Goal: Transaction & Acquisition: Book appointment/travel/reservation

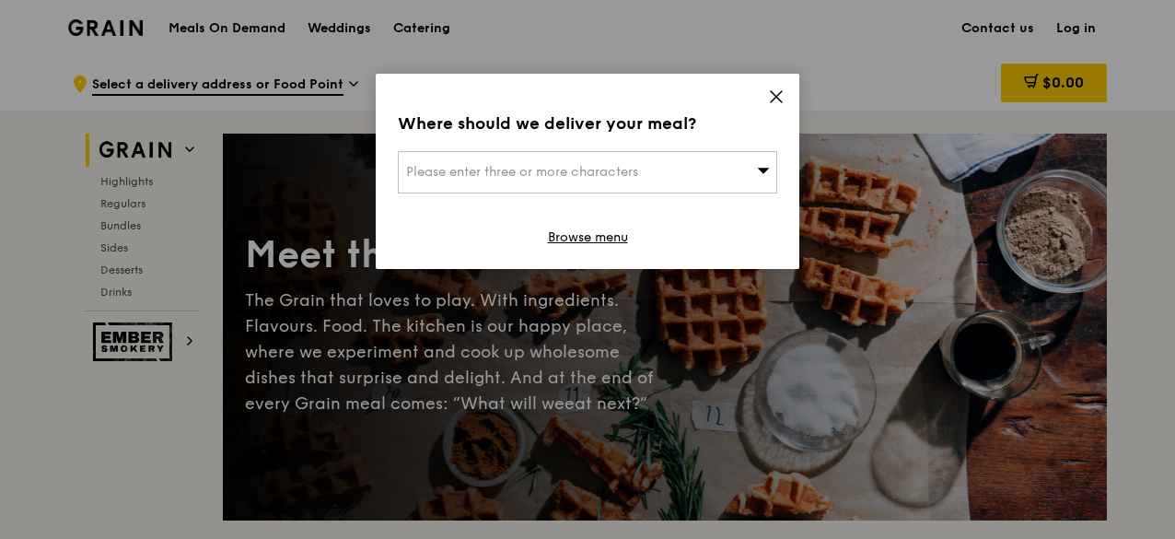
click at [779, 95] on icon at bounding box center [776, 96] width 17 height 17
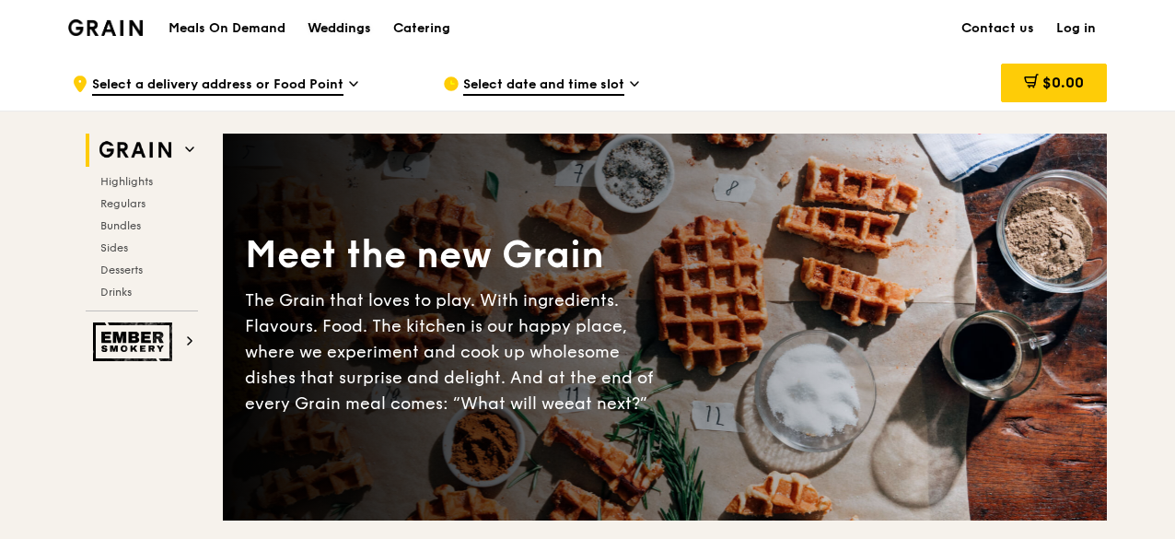
click at [342, 32] on div "Weddings" at bounding box center [339, 28] width 64 height 55
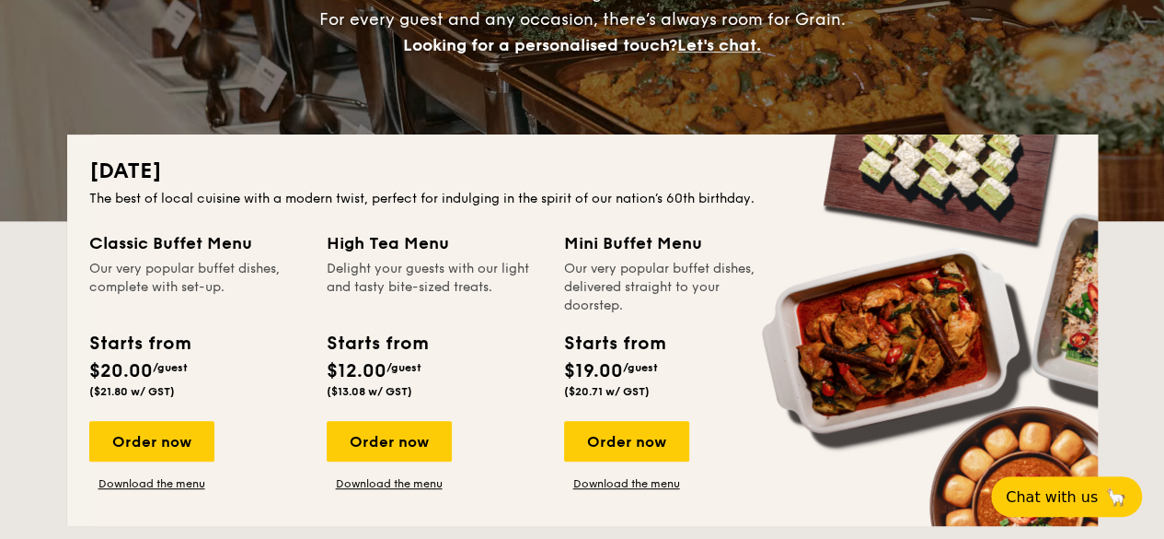
scroll to position [295, 0]
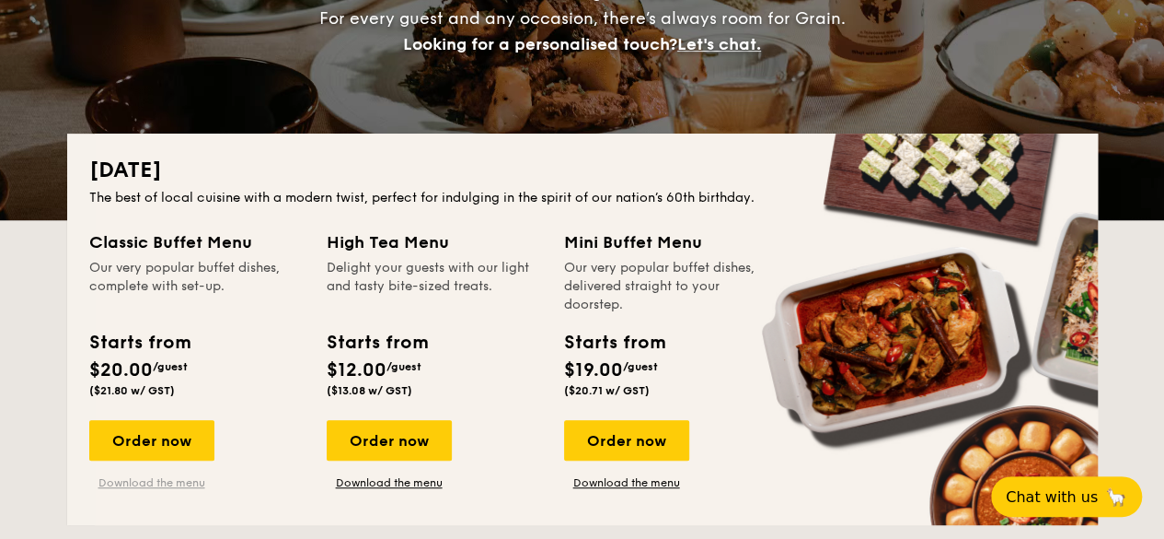
click at [188, 481] on link "Download the menu" at bounding box center [151, 482] width 125 height 15
click at [656, 487] on link "Download the menu" at bounding box center [626, 482] width 125 height 15
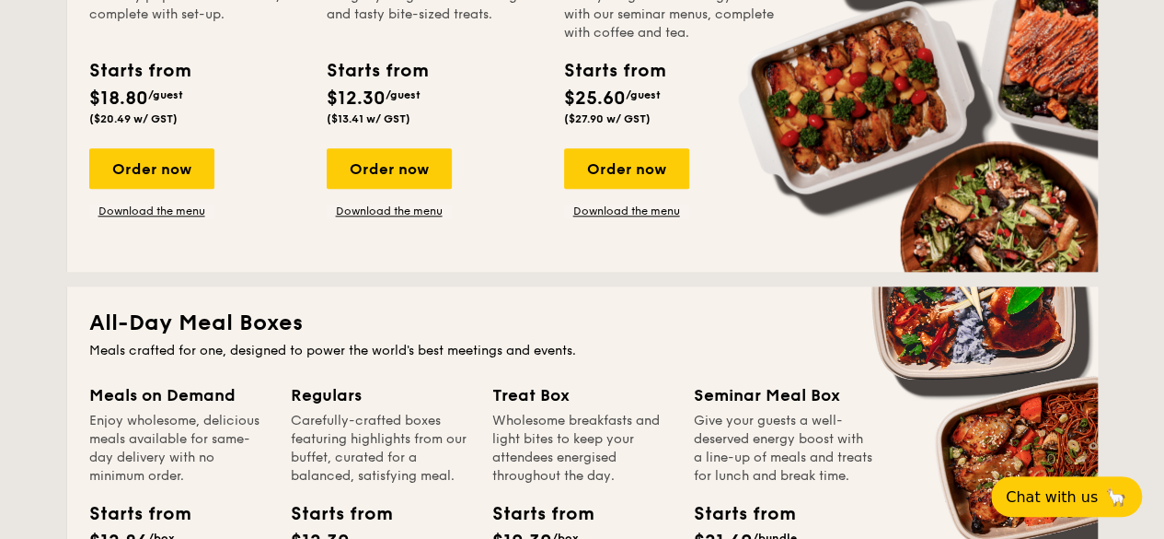
scroll to position [956, 0]
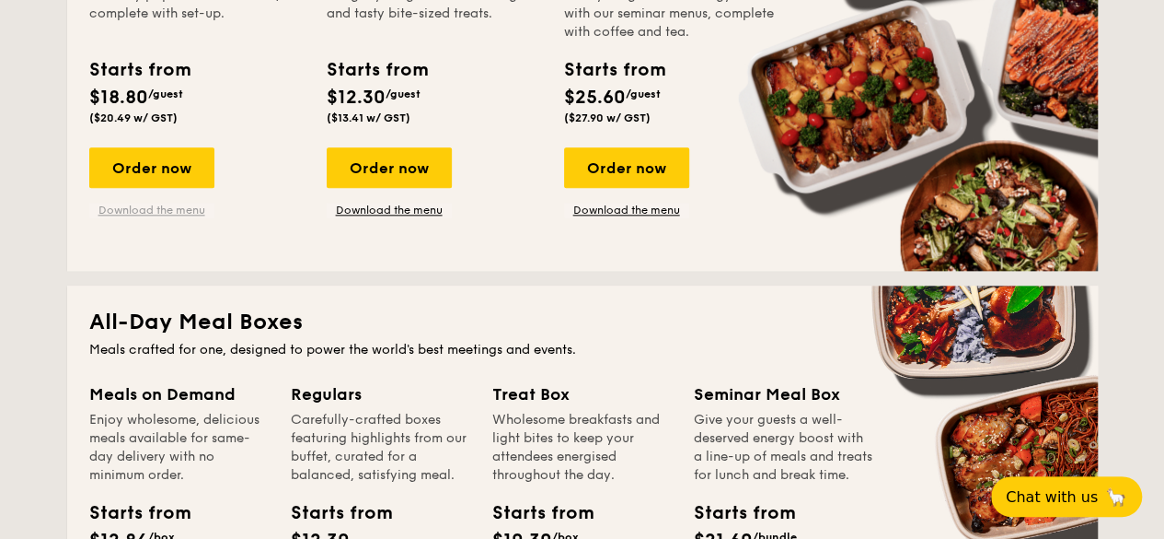
click at [162, 210] on link "Download the menu" at bounding box center [151, 210] width 125 height 15
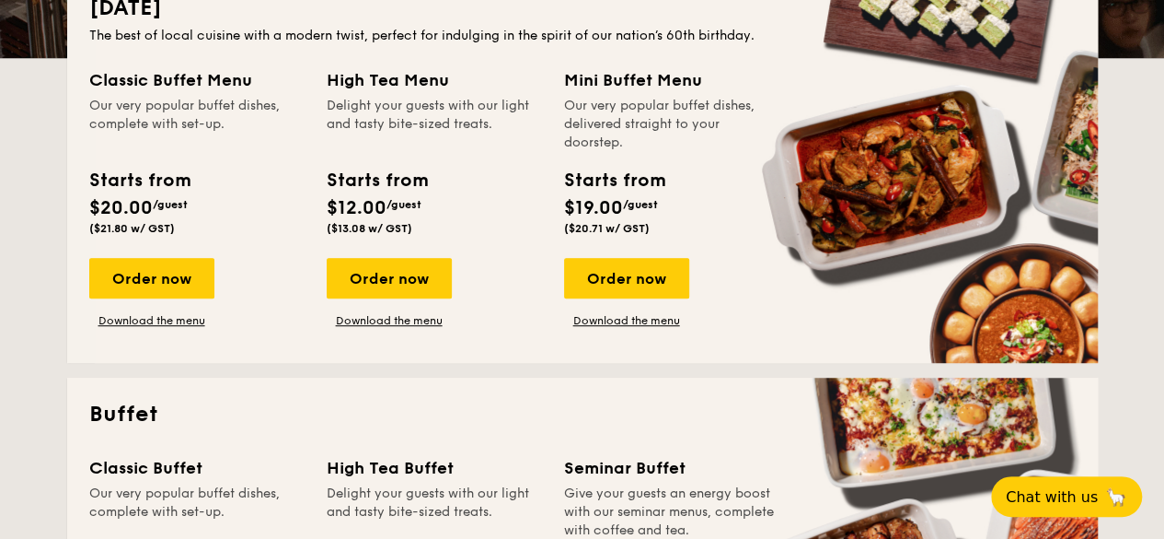
scroll to position [0, 0]
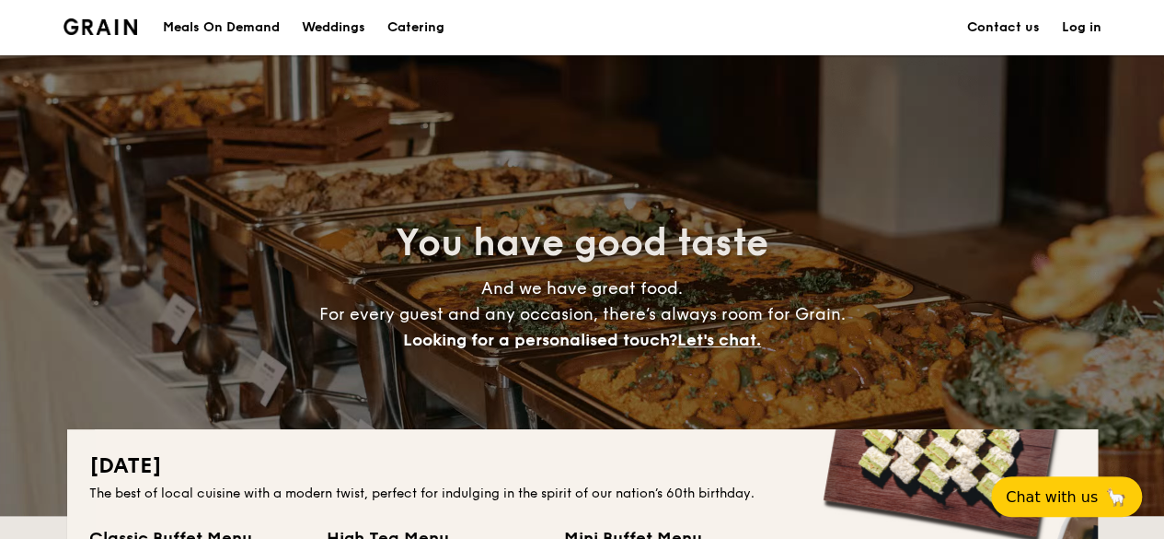
click at [346, 32] on div "Weddings" at bounding box center [334, 27] width 64 height 55
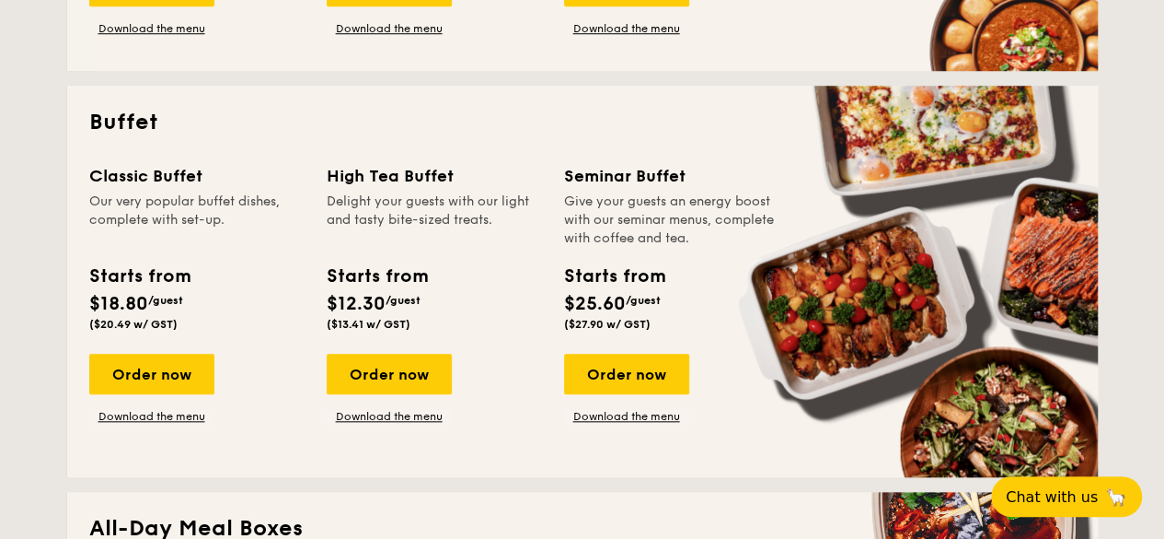
scroll to position [750, 0]
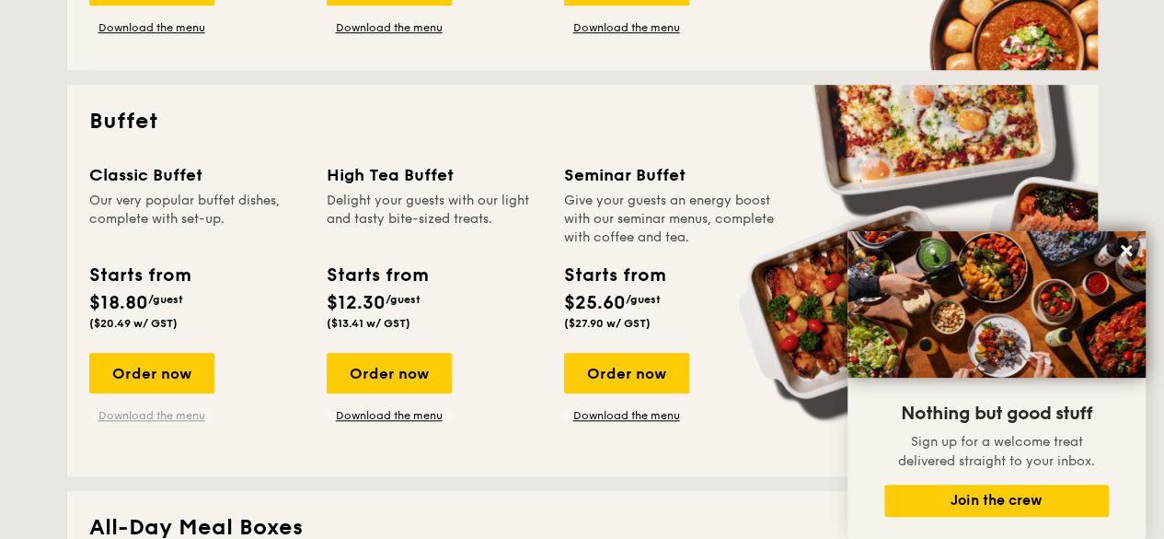
click at [182, 415] on link "Download the menu" at bounding box center [151, 415] width 125 height 15
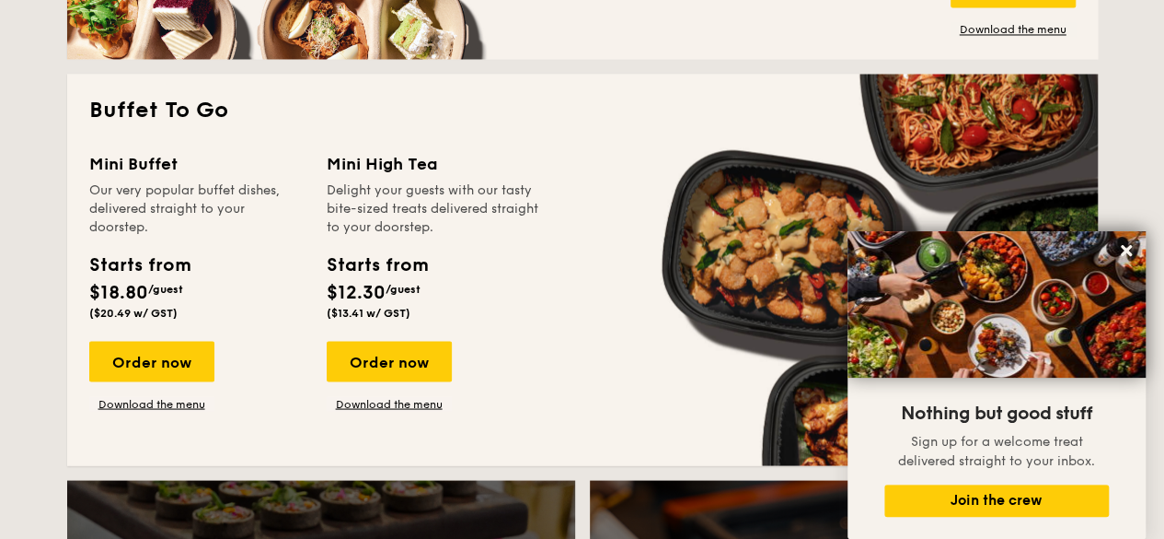
scroll to position [1574, 0]
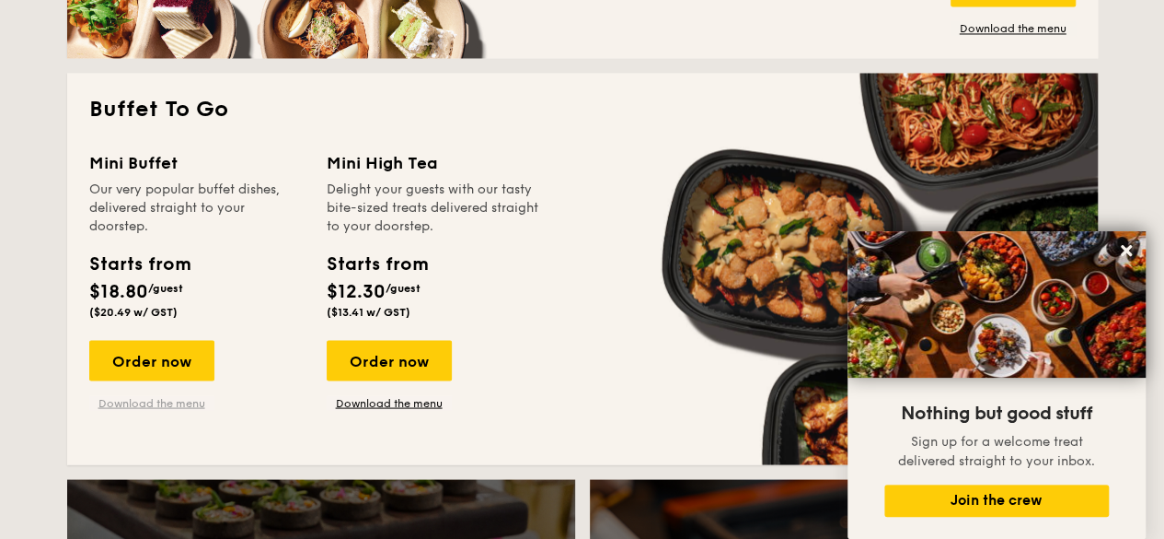
click at [190, 404] on link "Download the menu" at bounding box center [151, 402] width 125 height 15
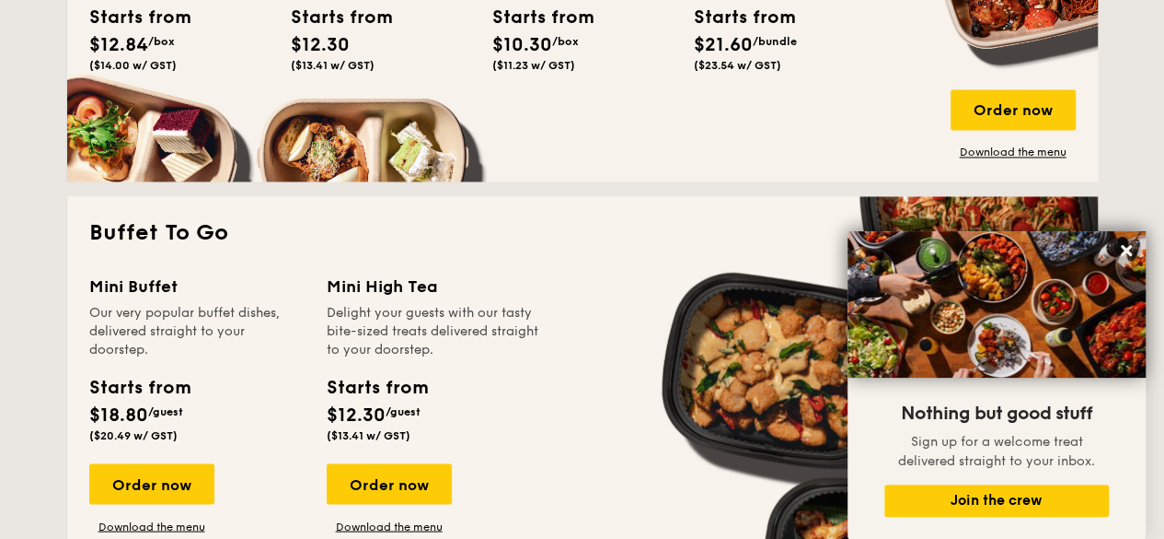
scroll to position [1450, 0]
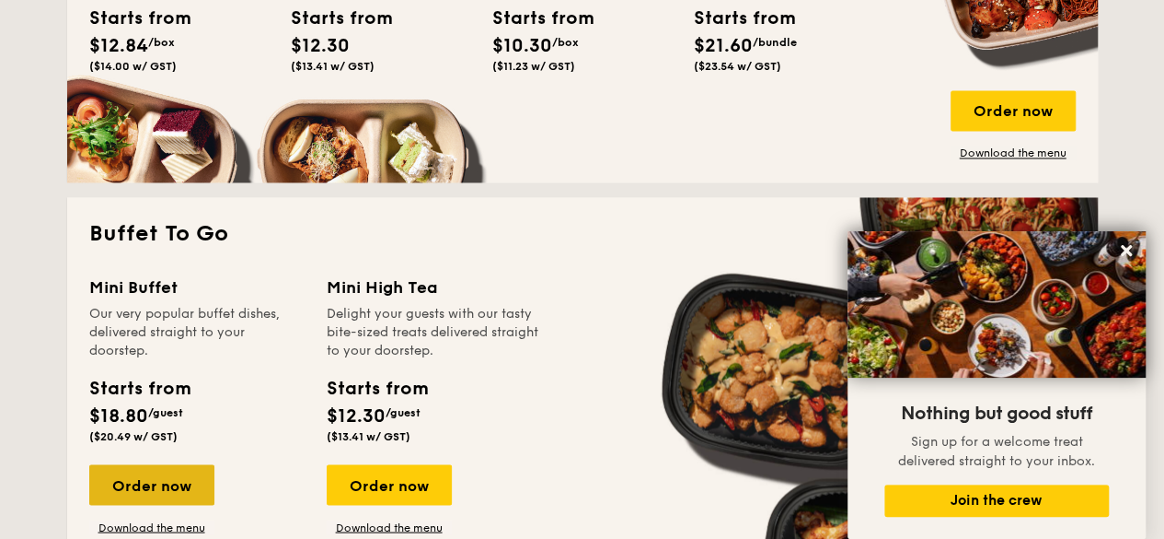
click at [146, 472] on div "Order now" at bounding box center [151, 484] width 125 height 41
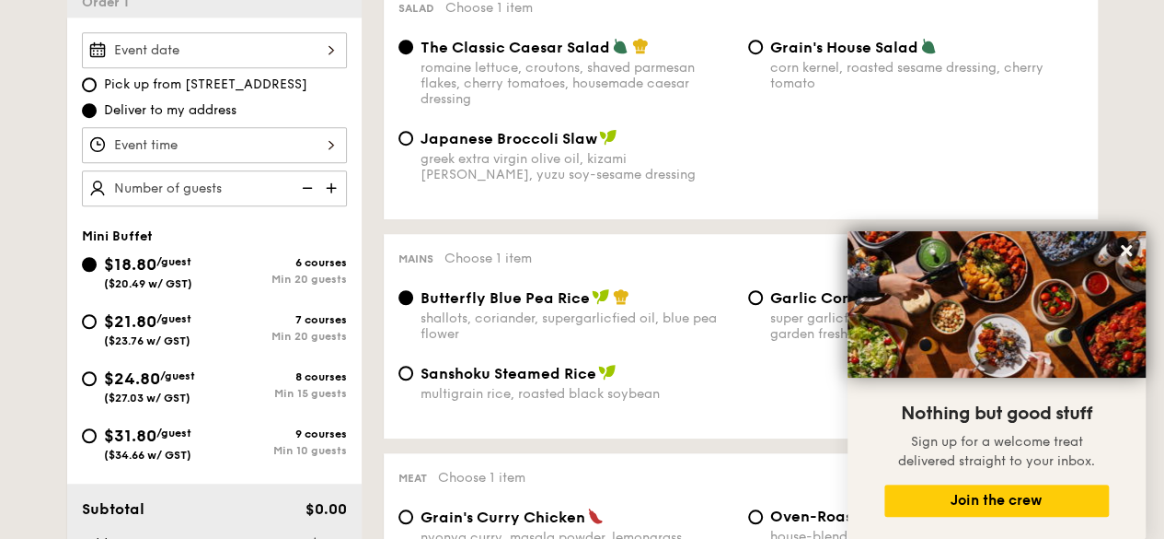
scroll to position [539, 0]
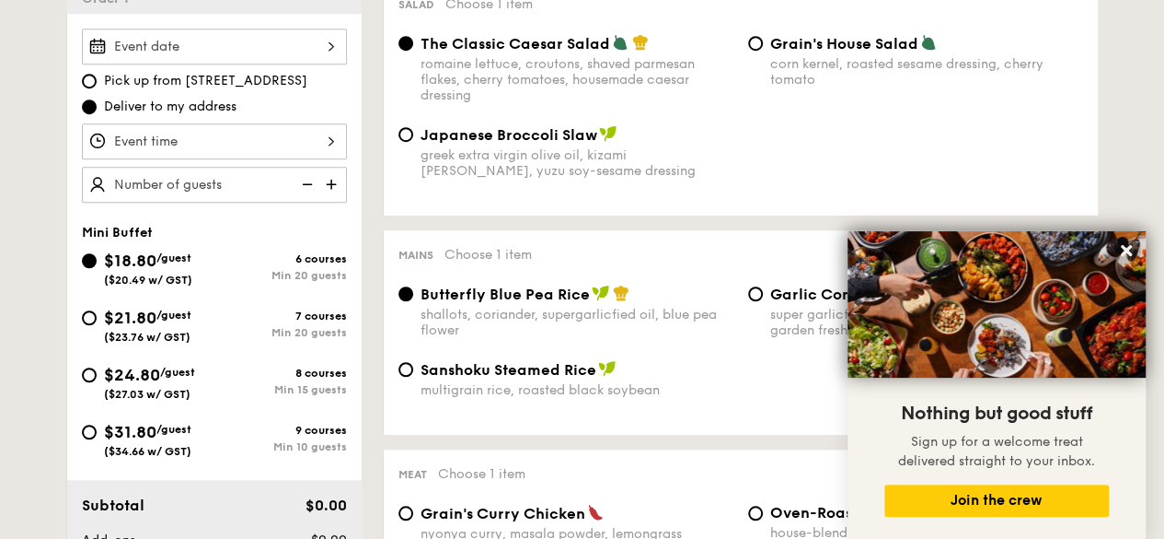
click at [309, 40] on div at bounding box center [214, 47] width 265 height 36
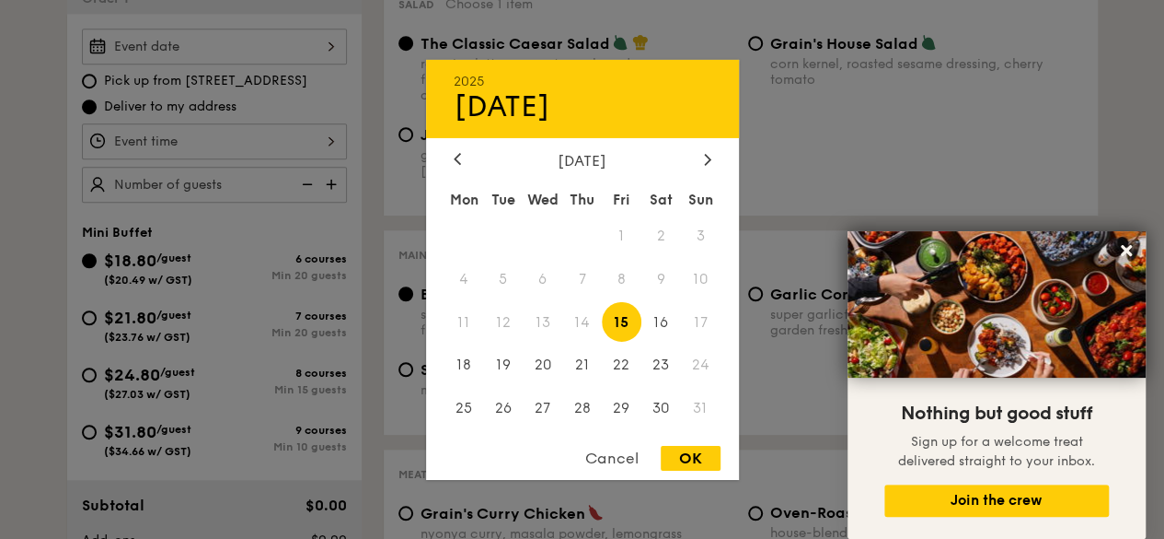
click at [693, 320] on span "17" at bounding box center [701, 322] width 40 height 40
click at [606, 462] on div "Cancel" at bounding box center [612, 458] width 90 height 25
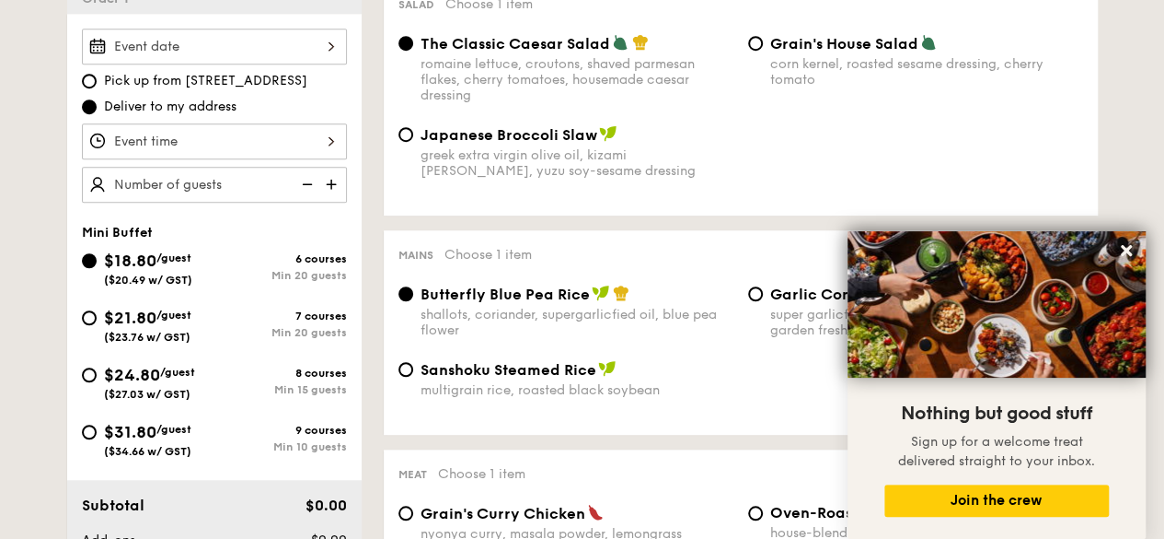
scroll to position [502, 0]
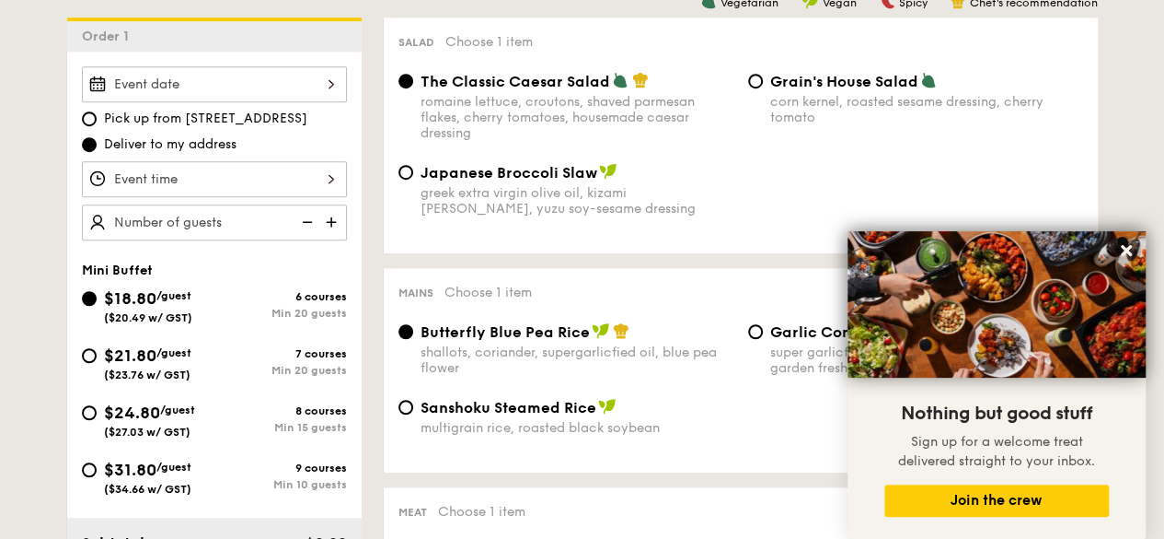
click at [330, 78] on div at bounding box center [214, 84] width 265 height 36
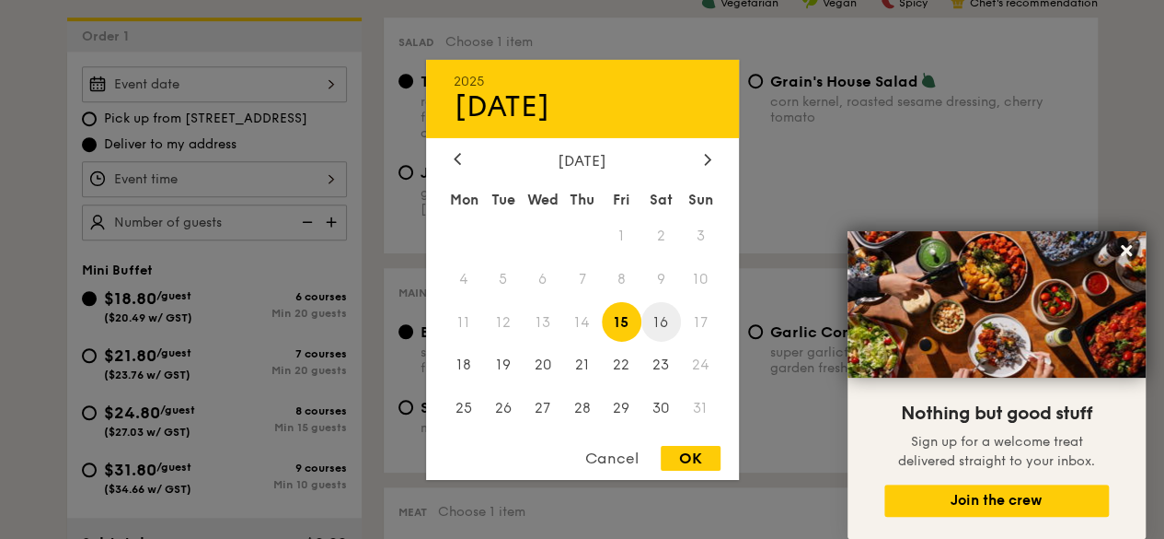
click at [665, 319] on span "16" at bounding box center [662, 322] width 40 height 40
click at [704, 319] on span "17" at bounding box center [701, 322] width 40 height 40
click at [609, 470] on div "Cancel" at bounding box center [612, 458] width 90 height 25
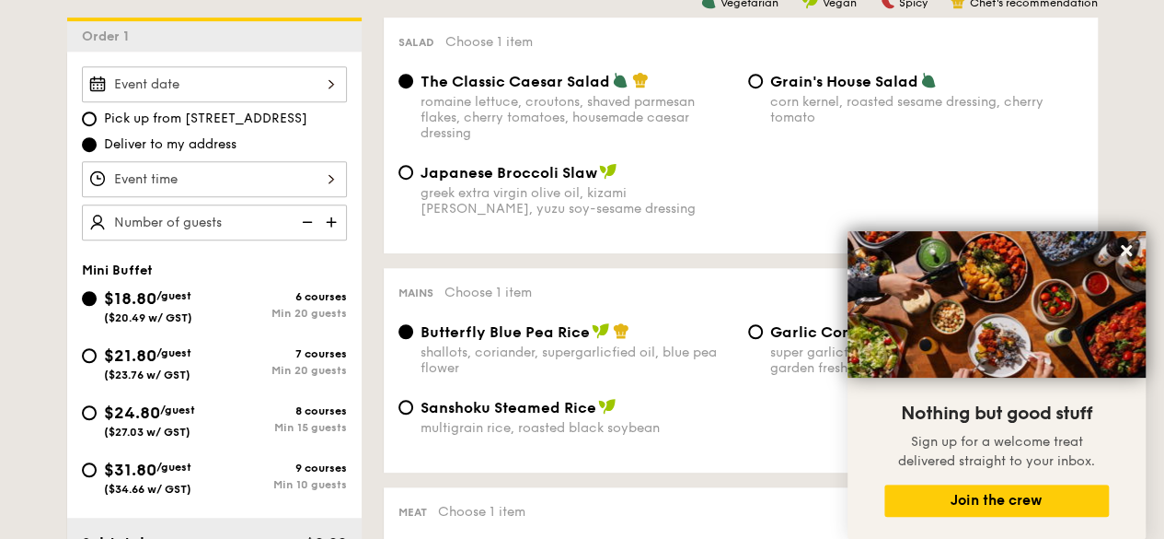
click at [258, 183] on div at bounding box center [214, 179] width 265 height 36
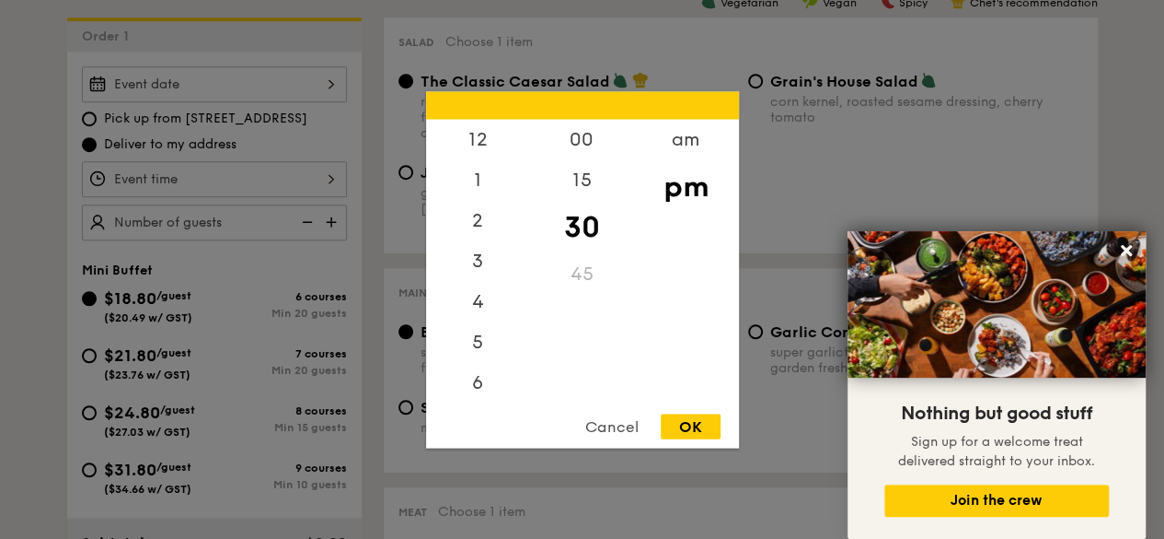
scroll to position [81, 0]
click at [608, 427] on div "Cancel" at bounding box center [612, 425] width 90 height 25
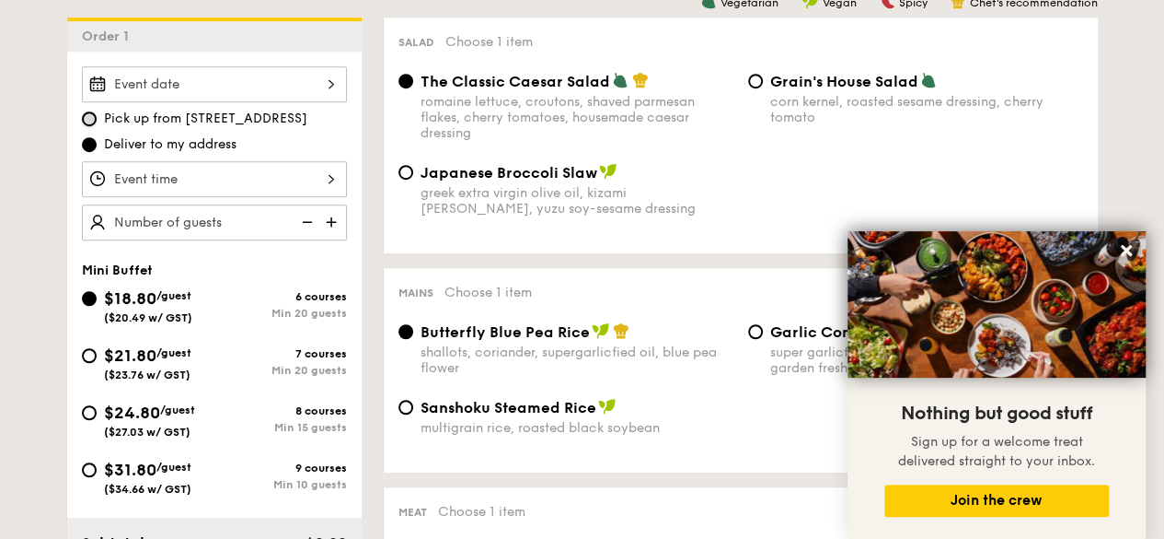
click at [91, 115] on input "Pick up from [STREET_ADDRESS]" at bounding box center [89, 118] width 15 height 15
radio input "true"
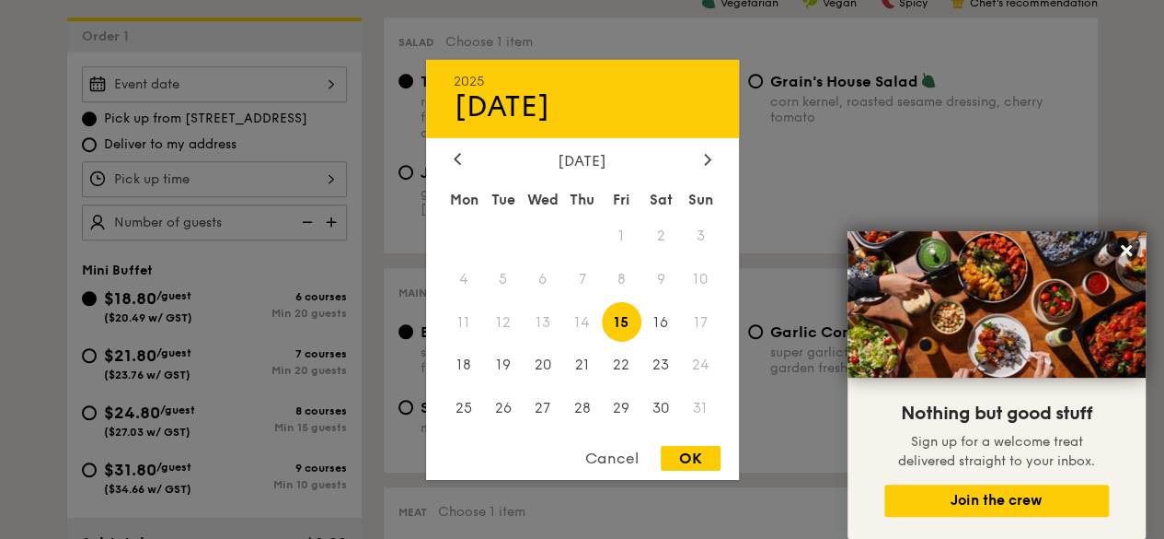
click at [204, 97] on div "2025 Aug [DATE] Tue Wed Thu Fri Sat Sun 1 2 3 4 5 6 7 8 9 10 11 12 13 14 15 16 …" at bounding box center [214, 84] width 265 height 36
click at [622, 465] on div "Cancel" at bounding box center [612, 458] width 90 height 25
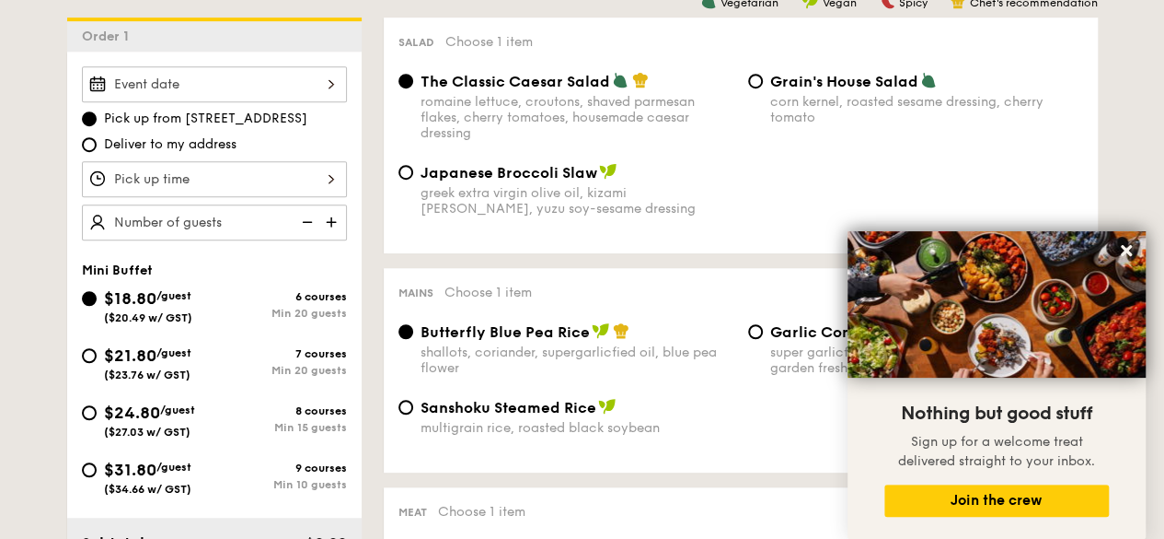
click at [226, 101] on div "Pick up from [STREET_ADDRESS] Deliver to my address" at bounding box center [214, 153] width 265 height 174
click at [227, 82] on div at bounding box center [214, 84] width 265 height 36
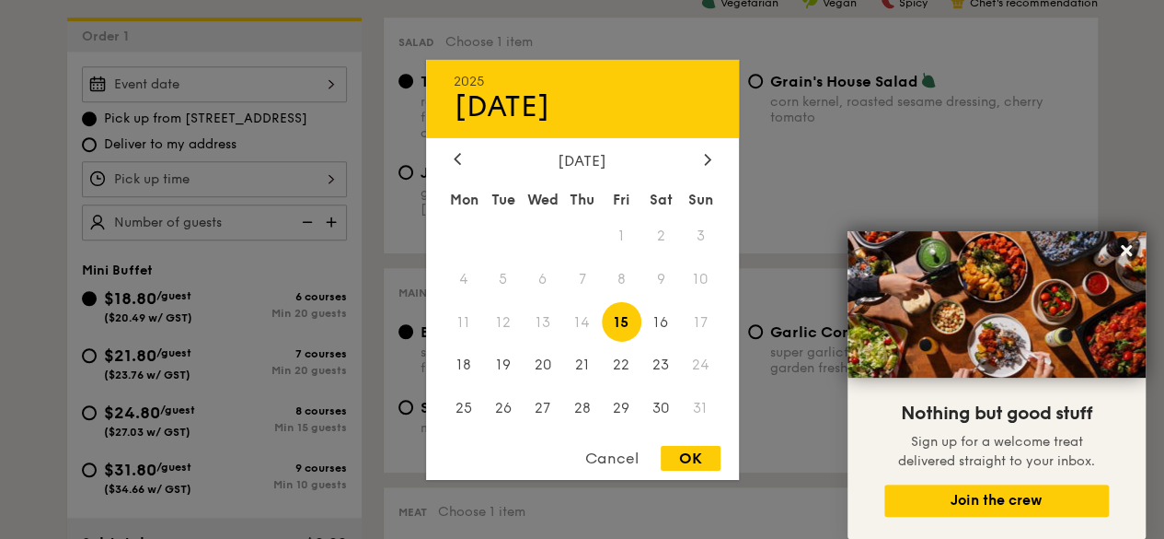
click at [711, 330] on span "17" at bounding box center [701, 322] width 40 height 40
click at [613, 463] on div "Cancel" at bounding box center [612, 458] width 90 height 25
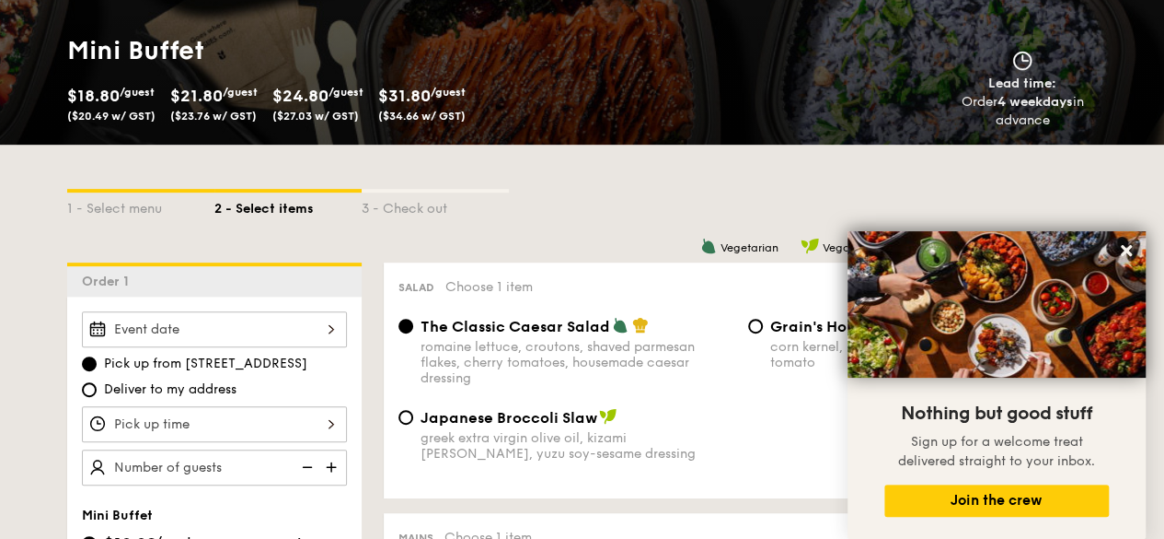
scroll to position [252, 0]
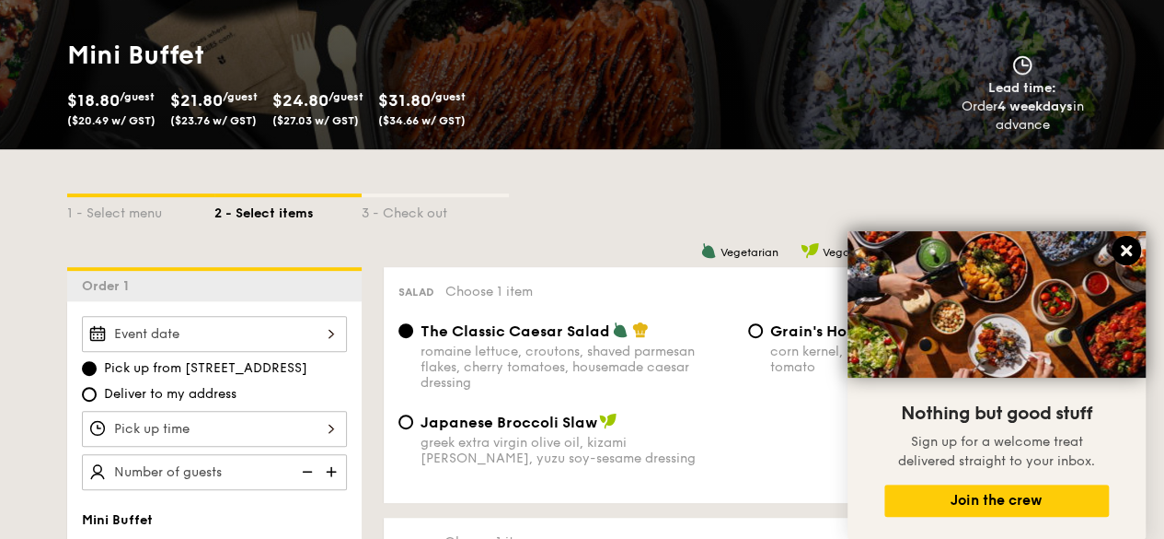
click at [1122, 241] on button at bounding box center [1126, 250] width 29 height 29
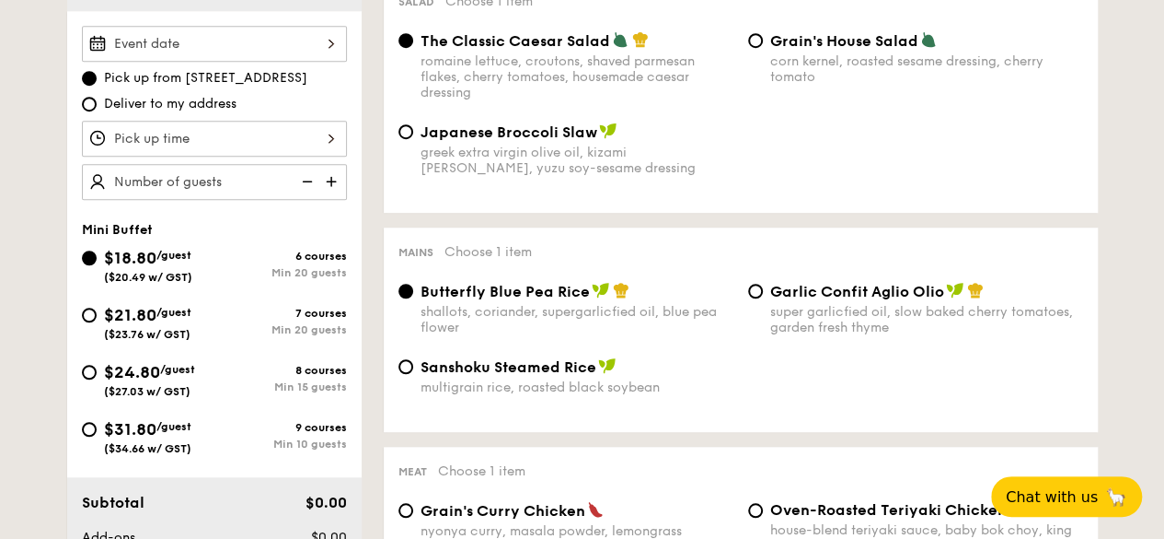
scroll to position [543, 0]
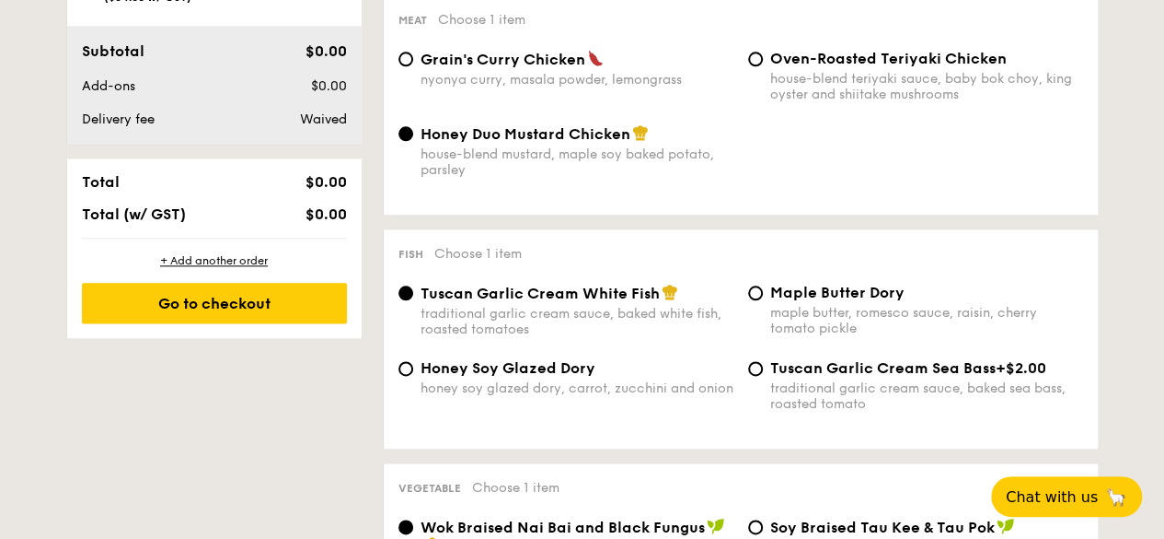
scroll to position [994, 0]
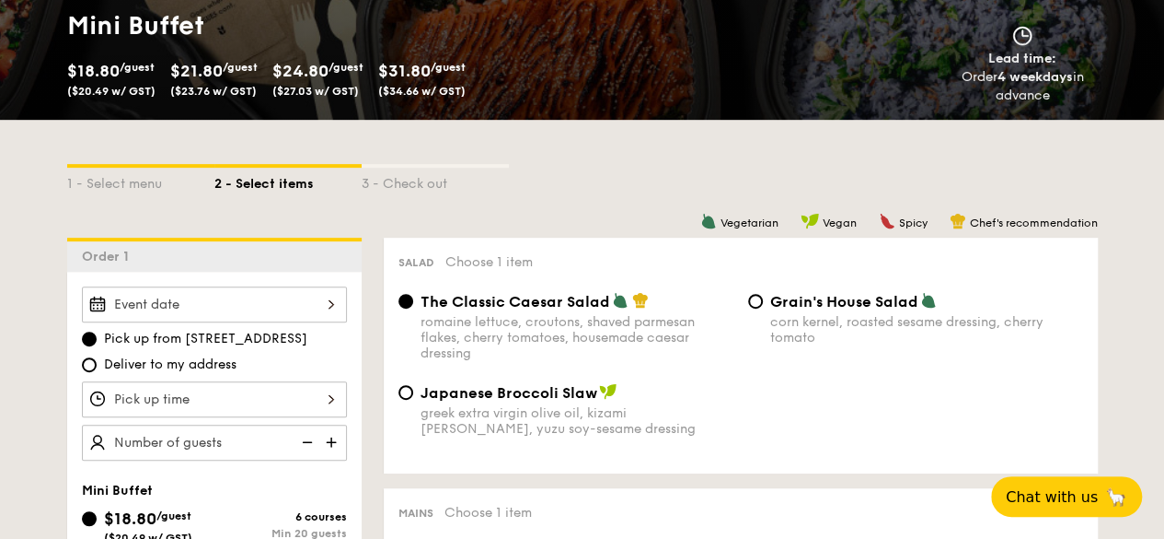
scroll to position [291, 0]
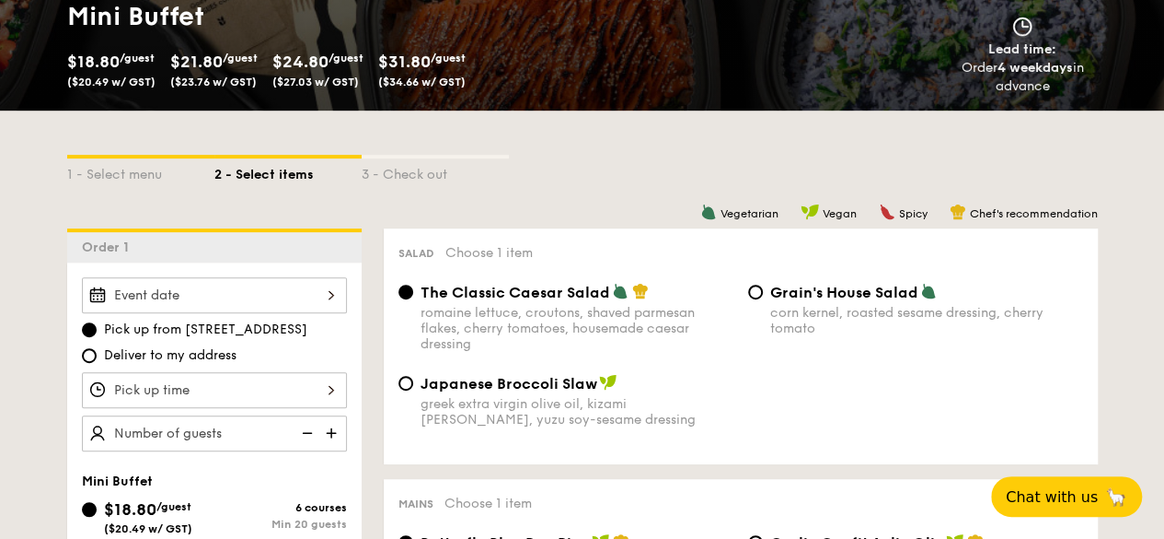
click at [214, 294] on div at bounding box center [214, 295] width 265 height 36
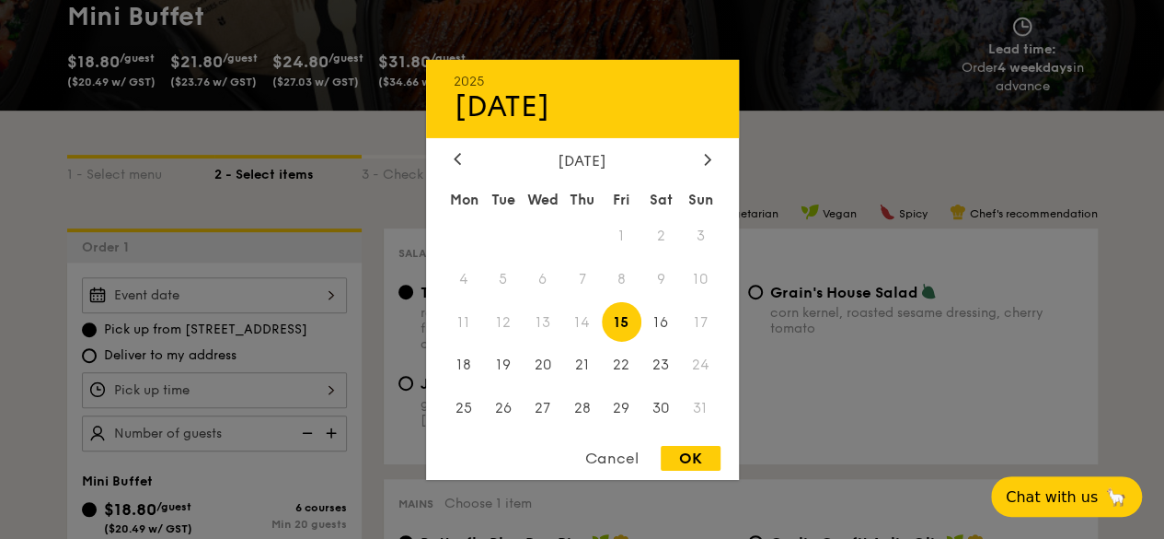
click at [616, 456] on div "Cancel" at bounding box center [612, 458] width 90 height 25
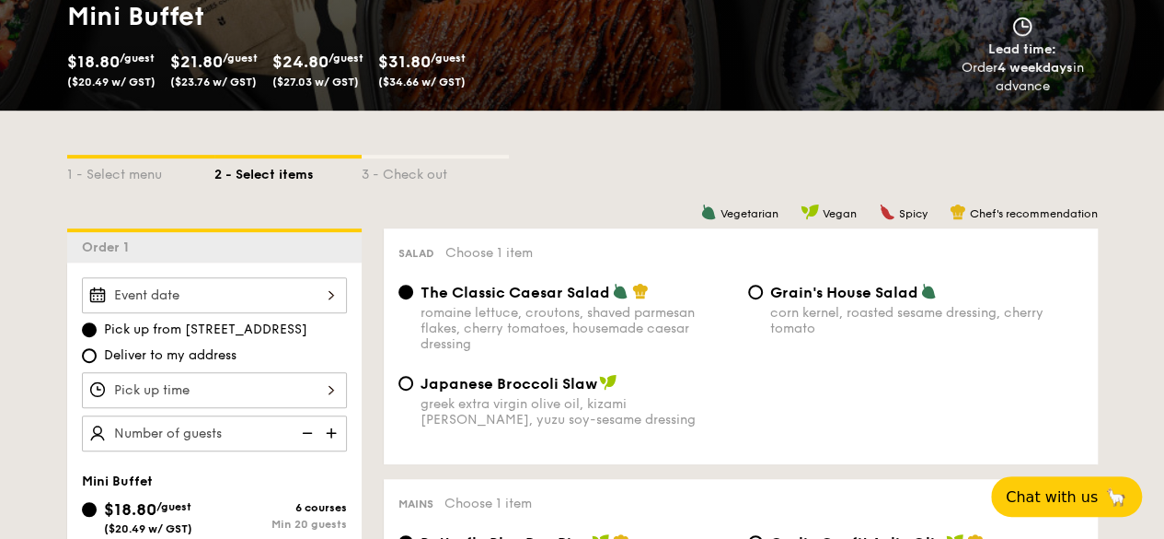
click at [319, 305] on div at bounding box center [214, 295] width 265 height 36
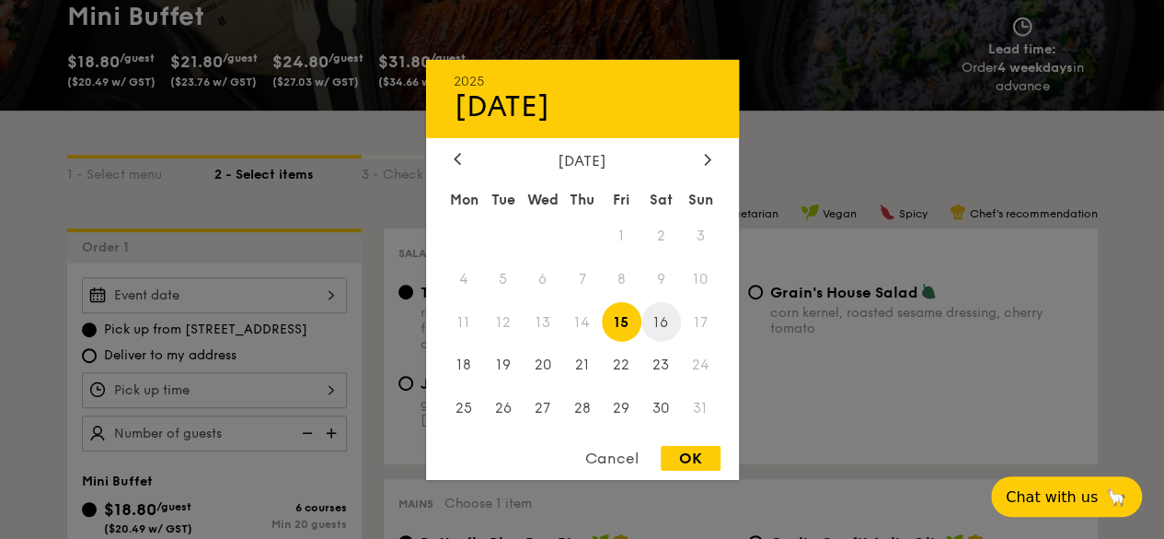
click at [666, 323] on span "16" at bounding box center [662, 322] width 40 height 40
click at [708, 327] on span "17" at bounding box center [701, 322] width 40 height 40
click at [708, 326] on span "17" at bounding box center [701, 322] width 40 height 40
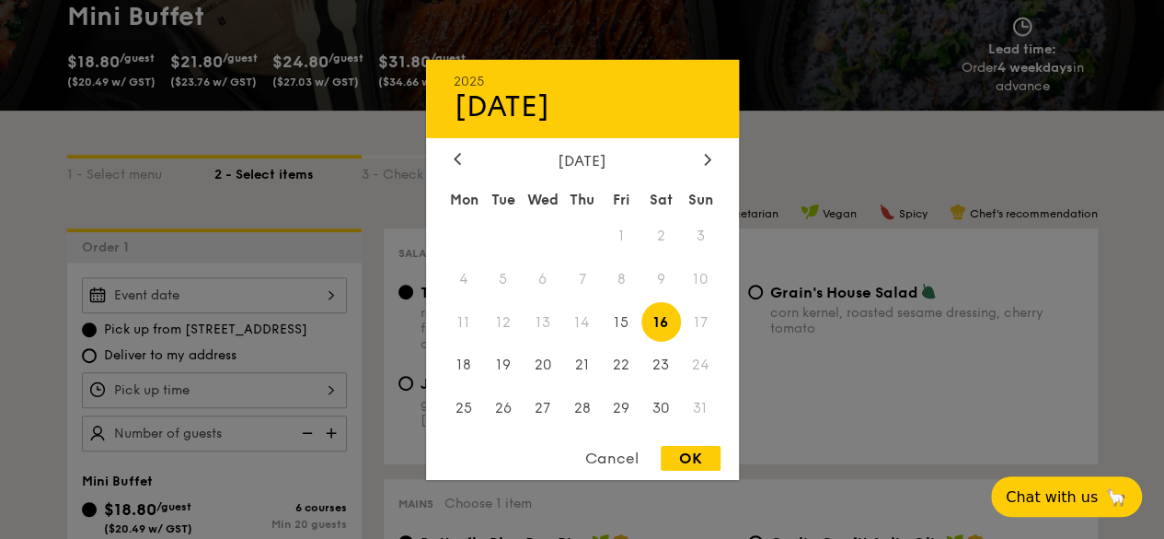
click at [591, 456] on div "Cancel" at bounding box center [612, 458] width 90 height 25
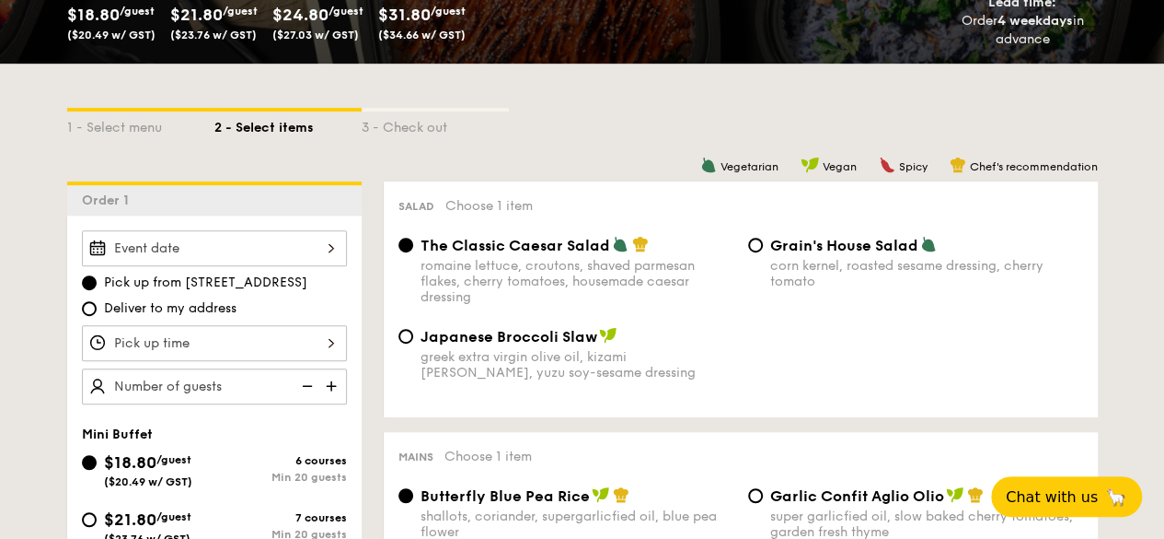
scroll to position [341, 0]
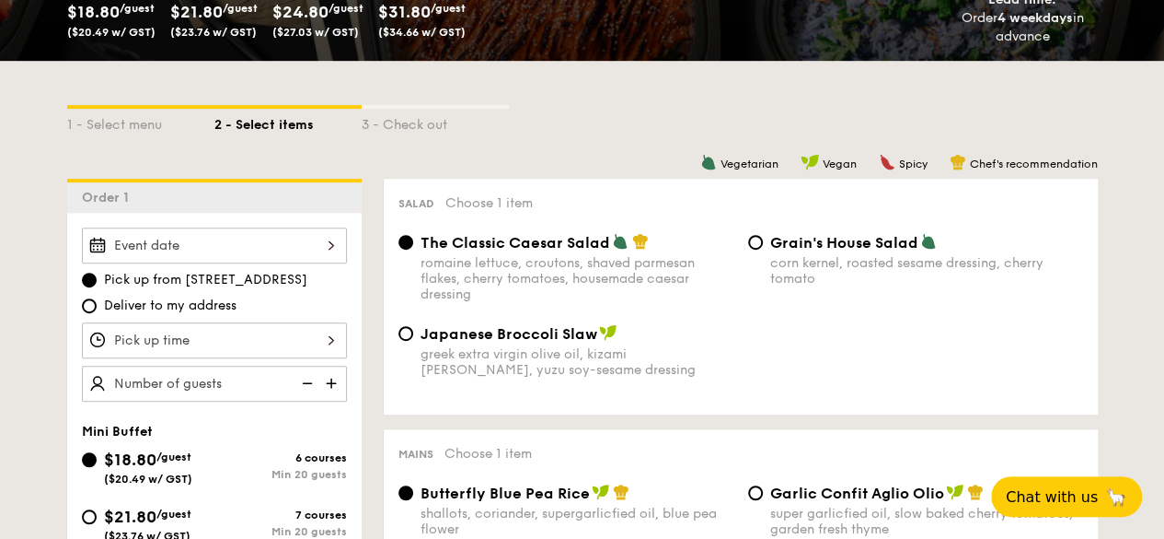
click at [227, 336] on div "12 1 2 3 4 5 6 7 8 9 10 11 00 15 30 45 am pm Cancel OK" at bounding box center [214, 340] width 265 height 36
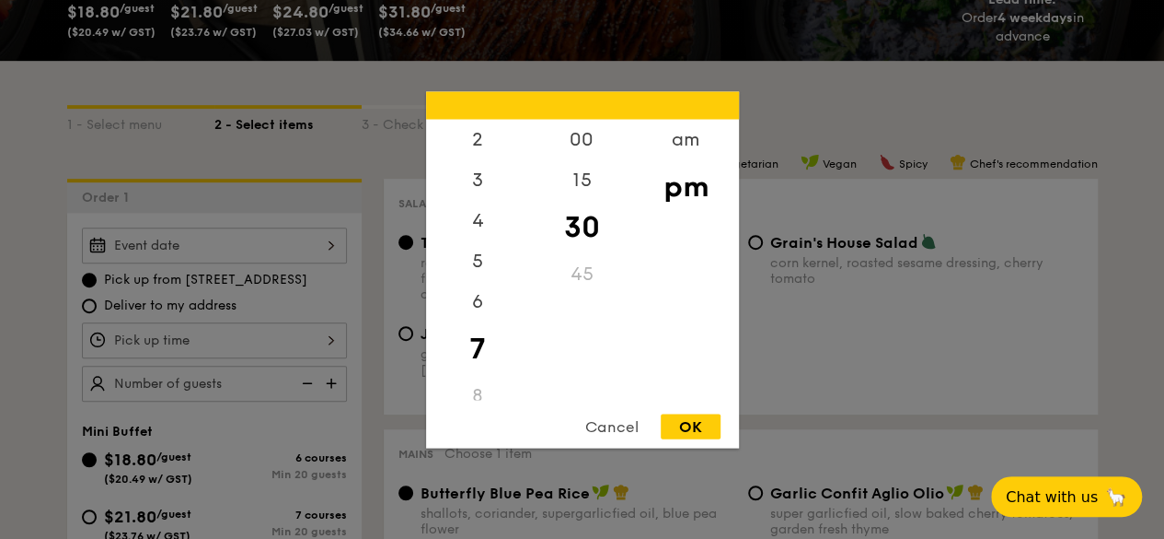
click at [615, 426] on div "Cancel" at bounding box center [612, 425] width 90 height 25
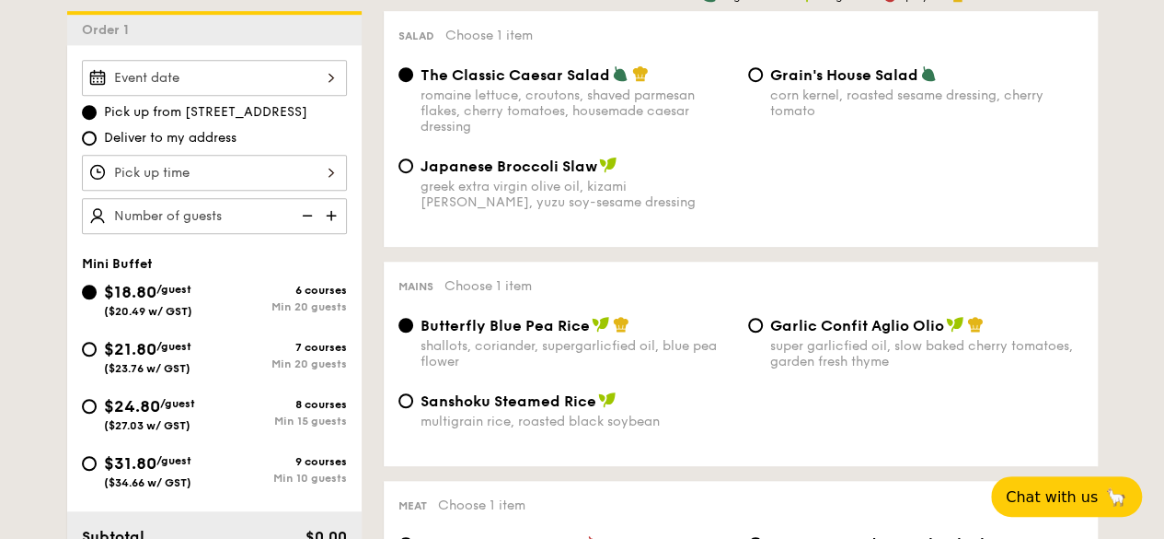
scroll to position [507, 0]
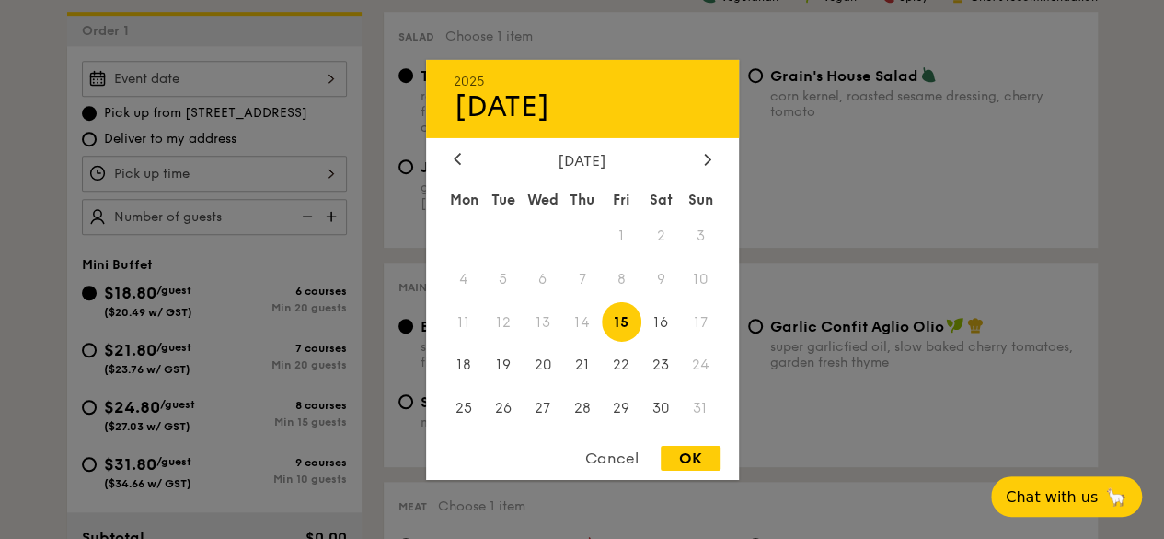
click at [303, 68] on div "2025 Aug [DATE] Tue Wed Thu Fri Sat Sun 1 2 3 4 5 6 7 8 9 10 11 12 13 14 15 16 …" at bounding box center [214, 79] width 265 height 36
click at [655, 319] on span "16" at bounding box center [662, 322] width 40 height 40
click at [675, 450] on div "OK" at bounding box center [691, 458] width 60 height 25
type input "[DATE]"
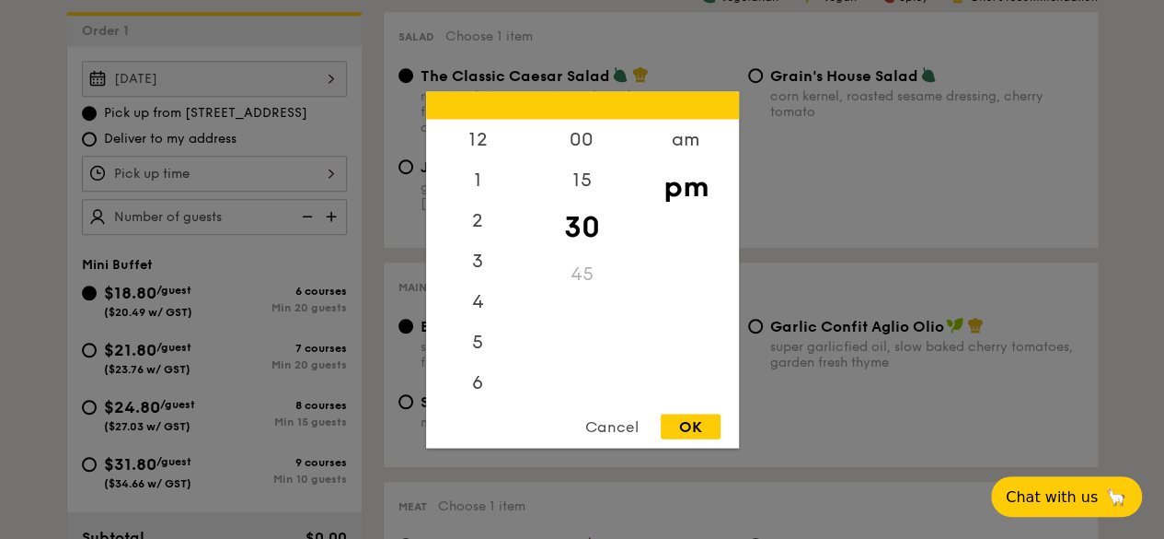
scroll to position [81, 0]
click at [332, 168] on div "12 1 2 3 4 5 6 7 8 9 10 11 00 15 30 45 am pm Cancel OK" at bounding box center [214, 174] width 265 height 36
click at [496, 386] on div "11" at bounding box center [478, 380] width 104 height 41
click at [471, 385] on div "11" at bounding box center [478, 380] width 104 height 41
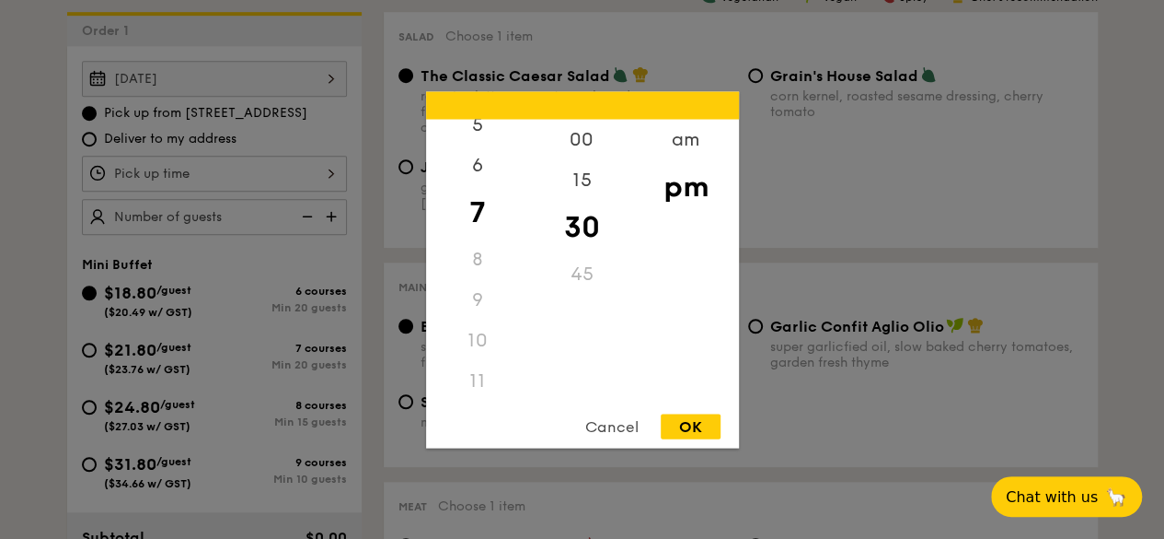
click at [484, 376] on div "11" at bounding box center [478, 380] width 104 height 41
click at [472, 255] on div "8" at bounding box center [478, 258] width 104 height 41
click at [598, 423] on div "Cancel" at bounding box center [612, 425] width 90 height 25
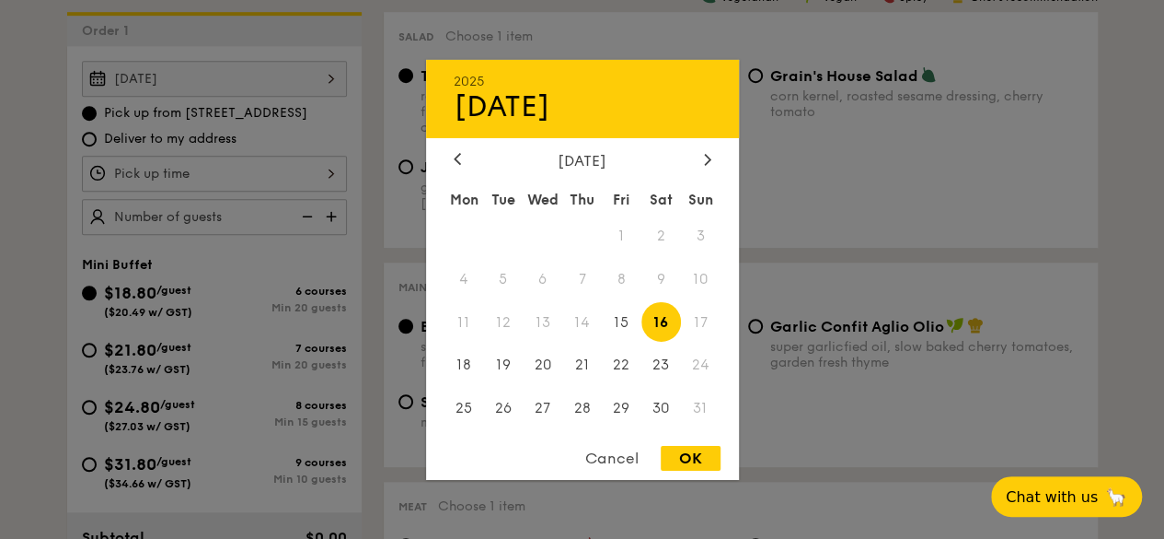
click at [330, 79] on div "[DATE] 2025 Aug [DATE] Tue Wed Thu Fri Sat Sun 1 2 3 4 5 6 7 8 9 10 11 12 13 14…" at bounding box center [214, 79] width 265 height 36
click at [701, 315] on span "17" at bounding box center [701, 322] width 40 height 40
click at [589, 459] on div "Cancel" at bounding box center [612, 458] width 90 height 25
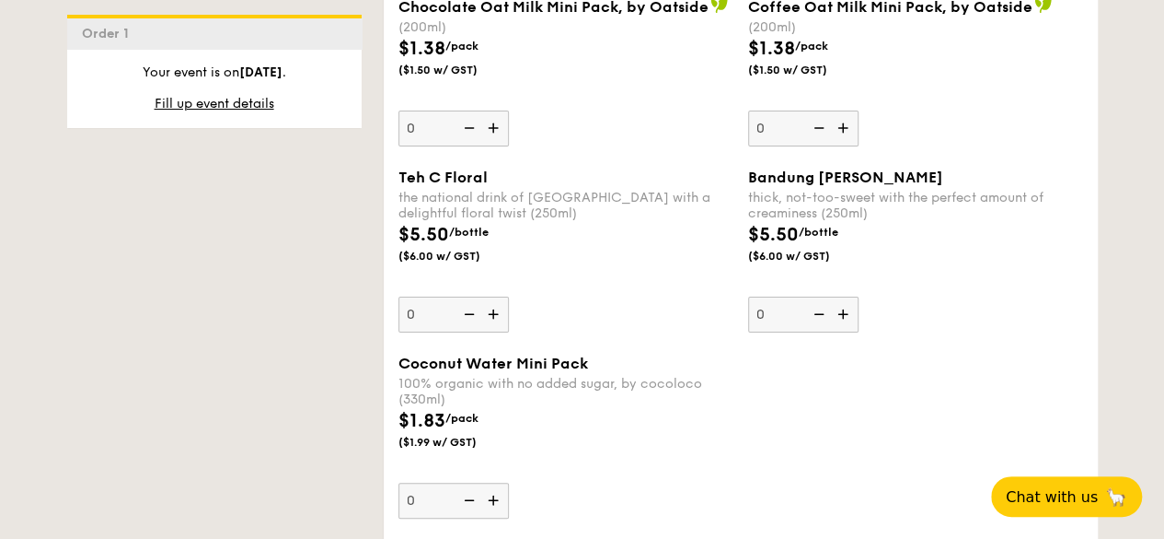
scroll to position [3519, 0]
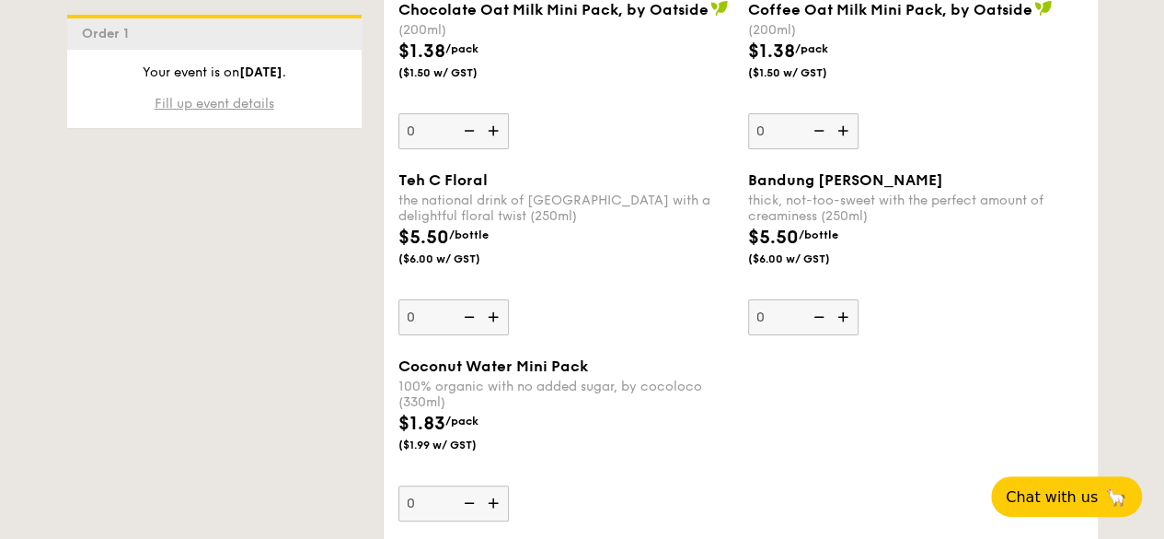
click at [245, 107] on span "Fill up event details" at bounding box center [215, 104] width 120 height 16
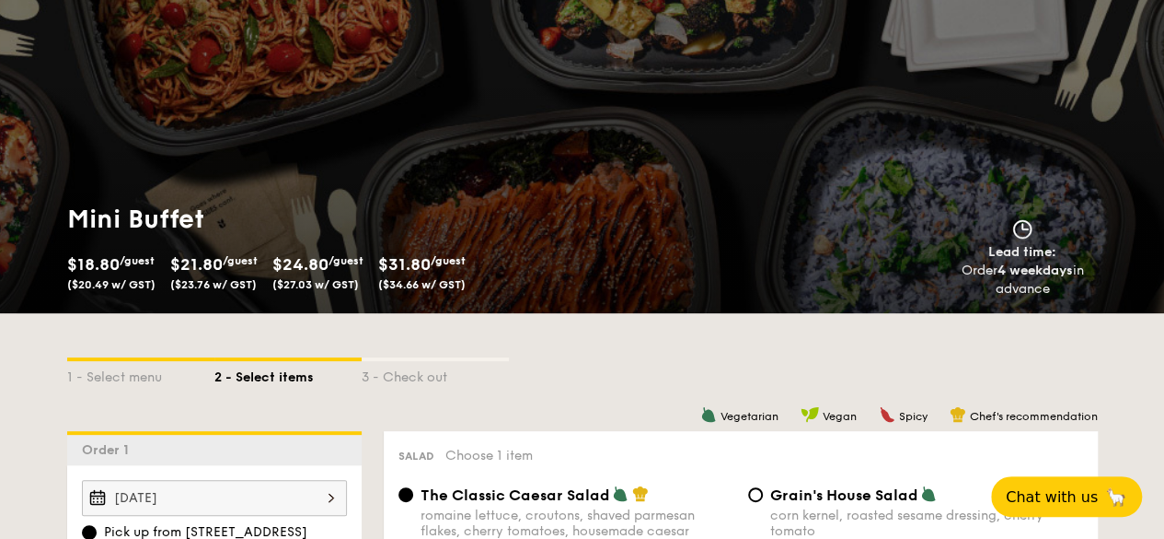
scroll to position [77, 0]
